Goal: Information Seeking & Learning: Learn about a topic

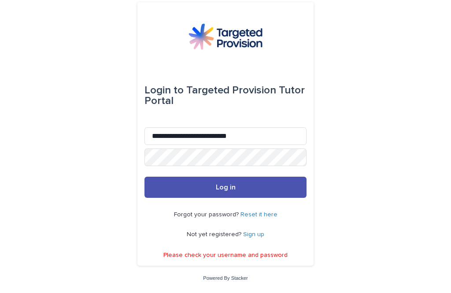
click at [225, 198] on button "Log in" at bounding box center [225, 186] width 162 height 21
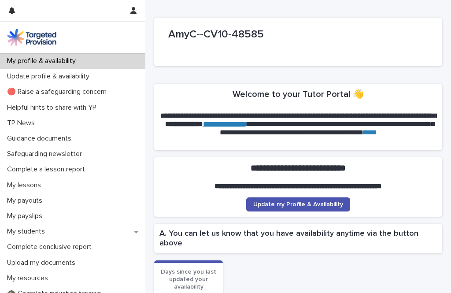
click at [61, 234] on div "My students" at bounding box center [72, 231] width 145 height 15
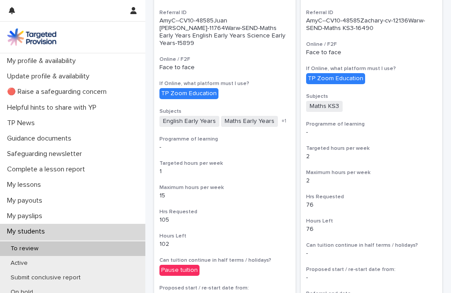
scroll to position [116, 0]
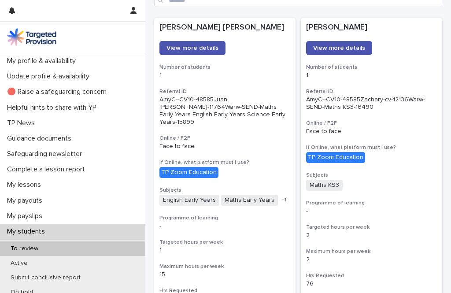
click at [206, 48] on span "View more details" at bounding box center [192, 48] width 52 height 6
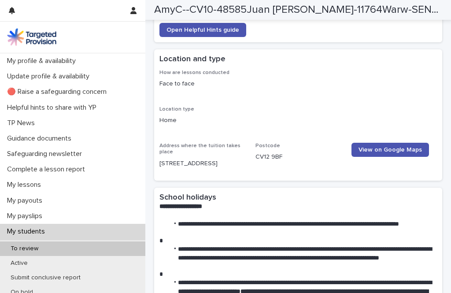
scroll to position [1145, 0]
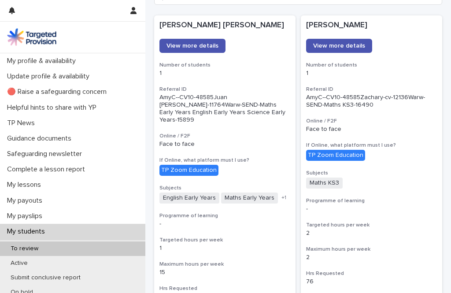
scroll to position [100, 0]
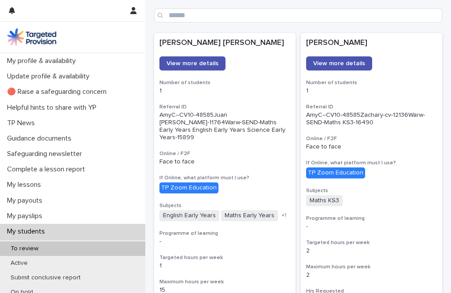
click at [346, 59] on link "View more details" at bounding box center [339, 63] width 66 height 14
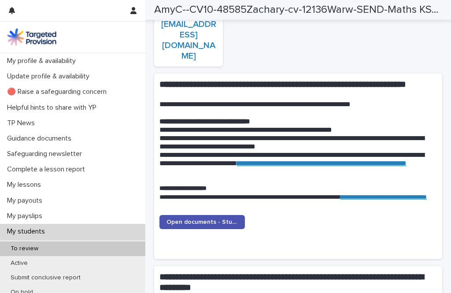
scroll to position [771, 0]
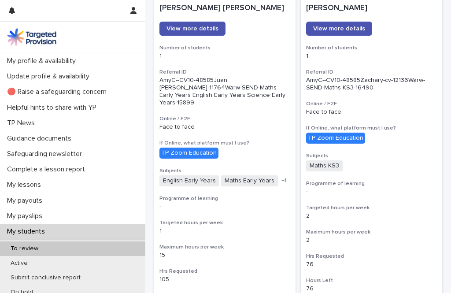
scroll to position [131, 0]
